Goal: Task Accomplishment & Management: Manage account settings

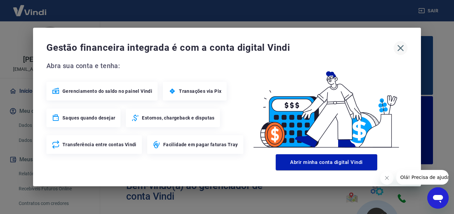
click at [403, 47] on icon "button" at bounding box center [400, 48] width 11 height 11
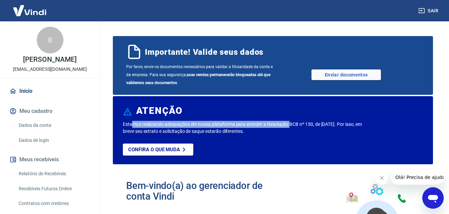
drag, startPoint x: 132, startPoint y: 123, endPoint x: 291, endPoint y: 123, distance: 158.5
click at [291, 123] on p "Estamos realizando adequações em nossa plataforma para atender a Resolução BCB …" at bounding box center [243, 128] width 240 height 14
drag, startPoint x: 126, startPoint y: 130, endPoint x: 259, endPoint y: 131, distance: 133.5
click at [259, 131] on p "Estamos realizando adequações em nossa plataforma para atender a Resolução BCB …" at bounding box center [243, 128] width 240 height 14
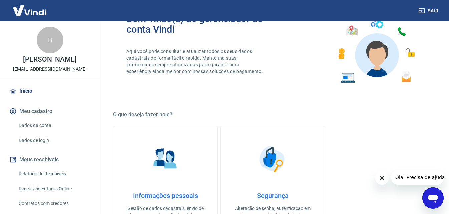
scroll to position [51, 0]
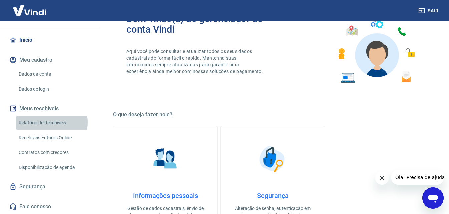
click at [45, 122] on link "Relatório de Recebíveis" at bounding box center [54, 123] width 76 height 14
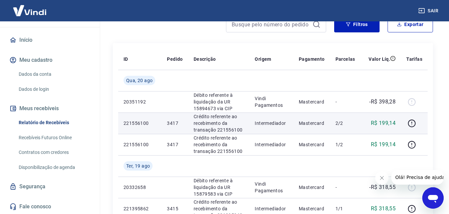
scroll to position [100, 0]
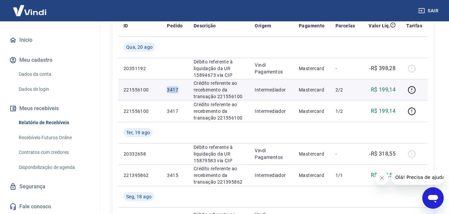
drag, startPoint x: 170, startPoint y: 90, endPoint x: 180, endPoint y: 90, distance: 10.3
click at [180, 90] on p "3417" at bounding box center [175, 89] width 16 height 7
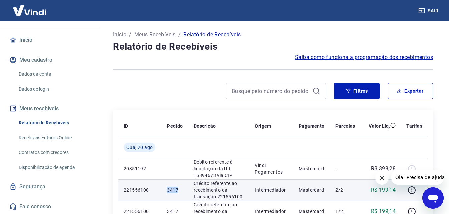
scroll to position [67, 0]
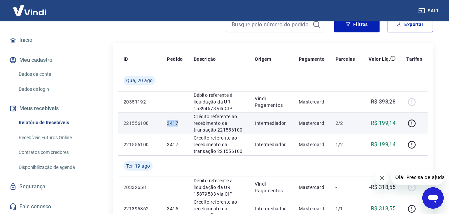
click at [170, 125] on p "3417" at bounding box center [175, 123] width 16 height 7
drag, startPoint x: 166, startPoint y: 123, endPoint x: 180, endPoint y: 123, distance: 14.7
click at [180, 123] on td "3417" at bounding box center [174, 122] width 26 height 21
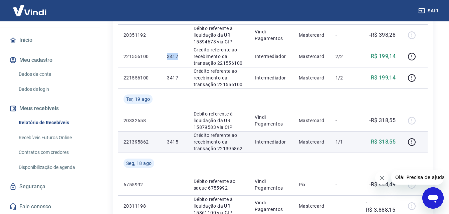
scroll to position [100, 0]
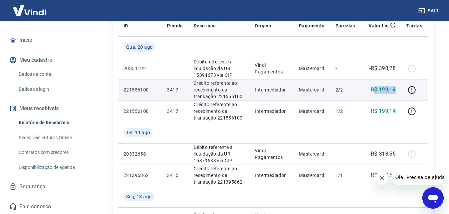
drag, startPoint x: 374, startPoint y: 91, endPoint x: 395, endPoint y: 89, distance: 21.5
click at [395, 89] on p "R$ 199,14" at bounding box center [383, 90] width 25 height 8
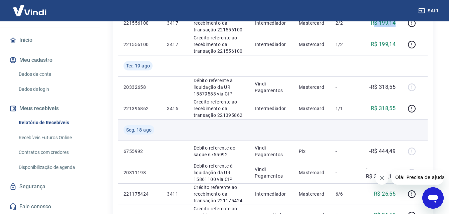
scroll to position [200, 0]
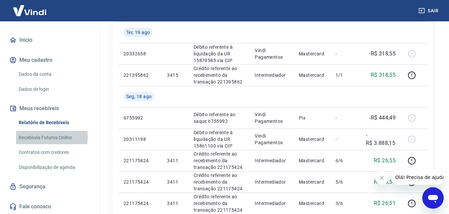
click at [38, 136] on link "Recebíveis Futuros Online" at bounding box center [54, 138] width 76 height 14
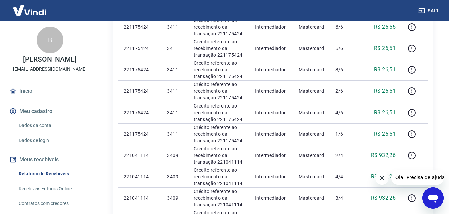
scroll to position [267, 0]
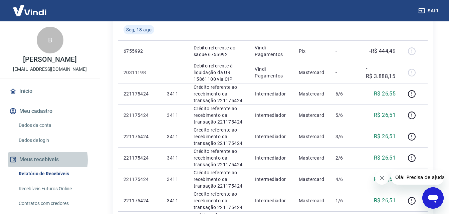
click at [39, 160] on button "Meus recebíveis" at bounding box center [50, 159] width 84 height 15
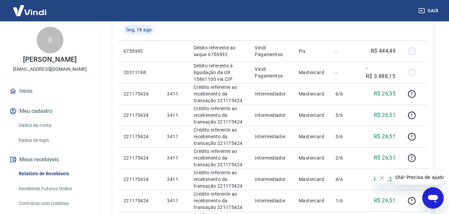
scroll to position [51, 0]
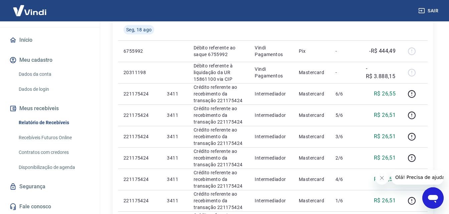
click at [43, 122] on link "Relatório de Recebíveis" at bounding box center [54, 123] width 76 height 14
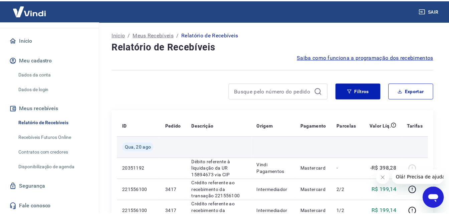
scroll to position [33, 0]
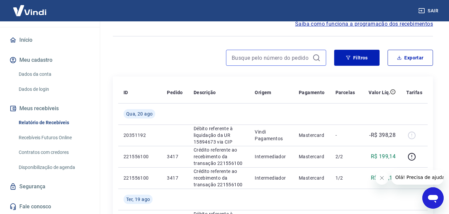
click at [263, 59] on input at bounding box center [271, 58] width 78 height 10
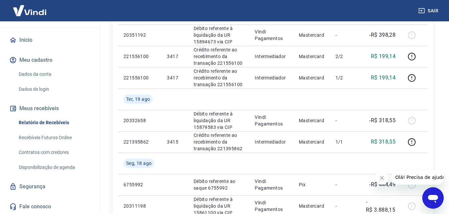
scroll to position [267, 0]
